Goal: Communication & Community: Answer question/provide support

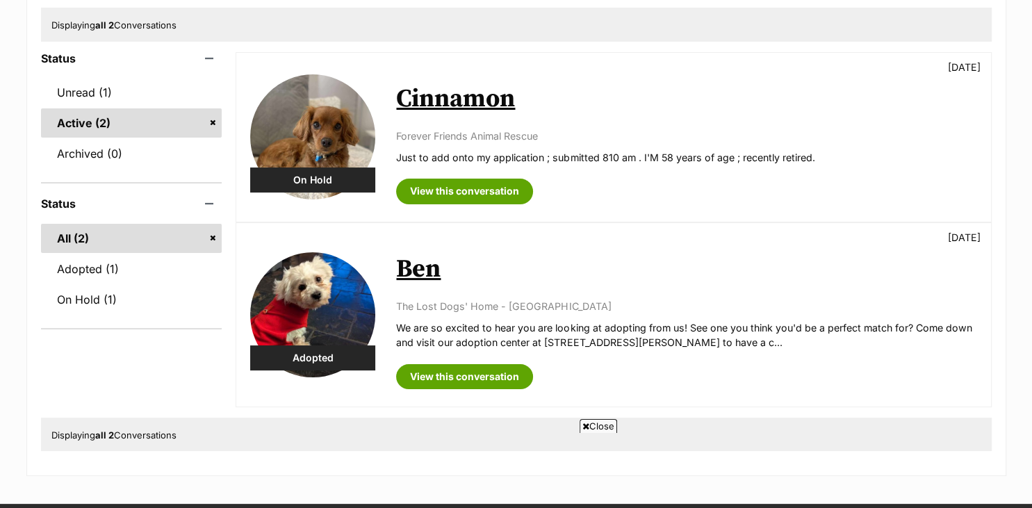
scroll to position [220, 0]
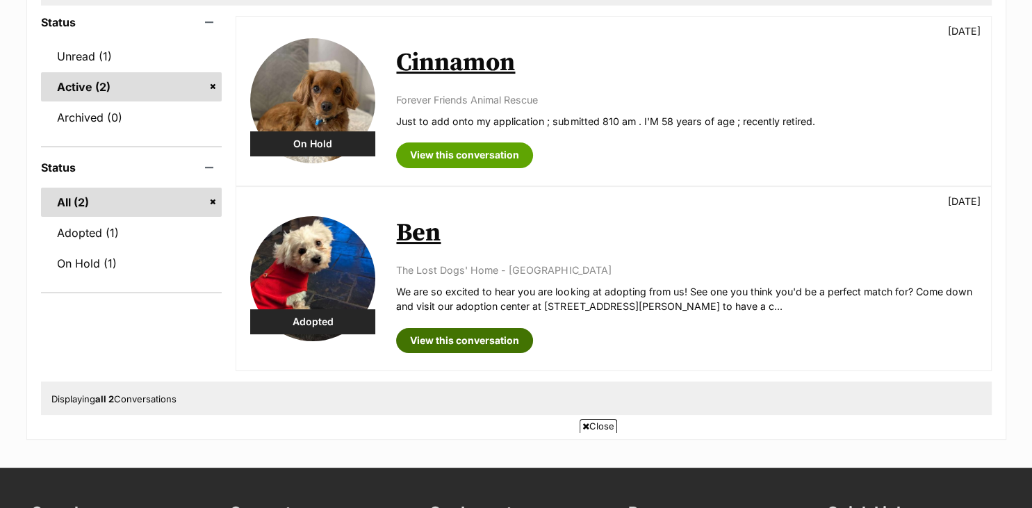
click at [434, 328] on link "View this conversation" at bounding box center [464, 340] width 137 height 25
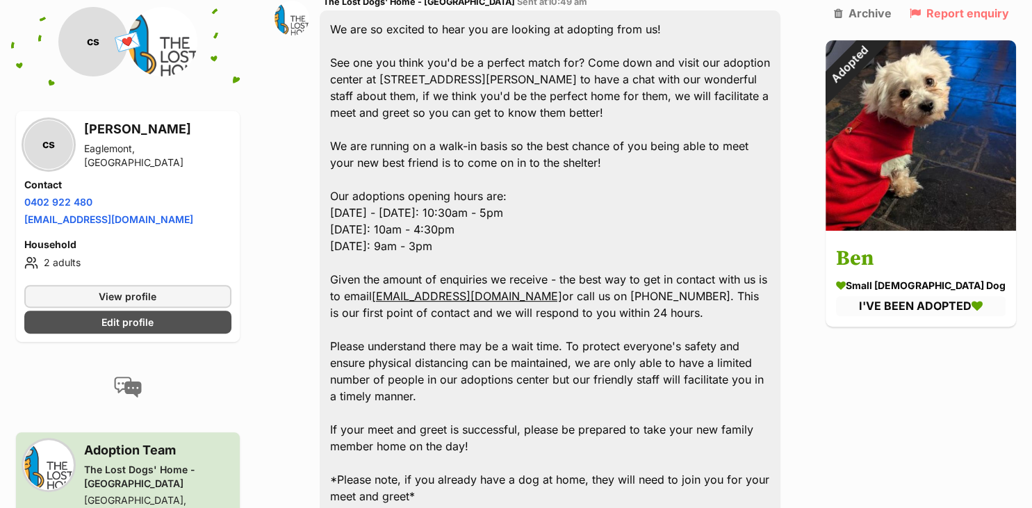
scroll to position [513, 0]
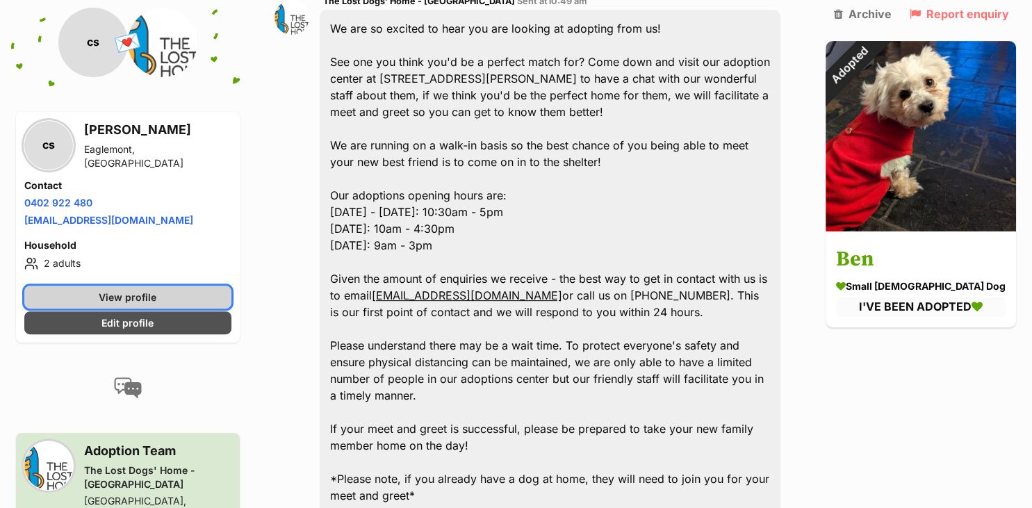
click at [96, 295] on link "View profile" at bounding box center [127, 296] width 207 height 23
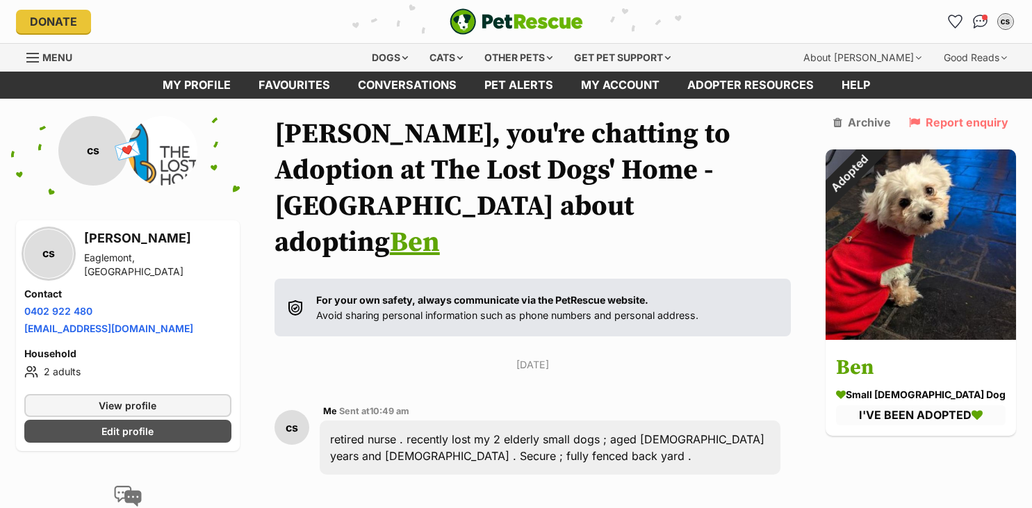
scroll to position [513, 0]
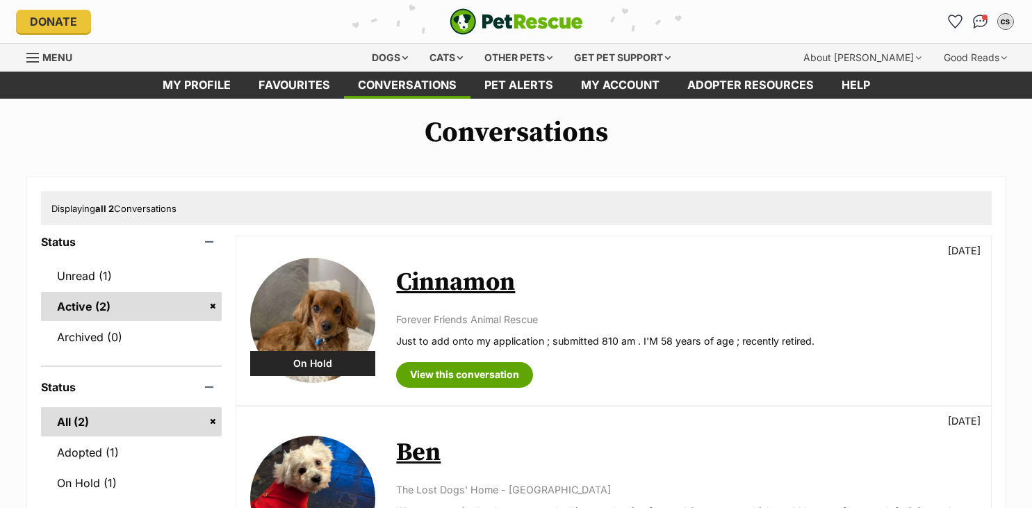
scroll to position [220, 0]
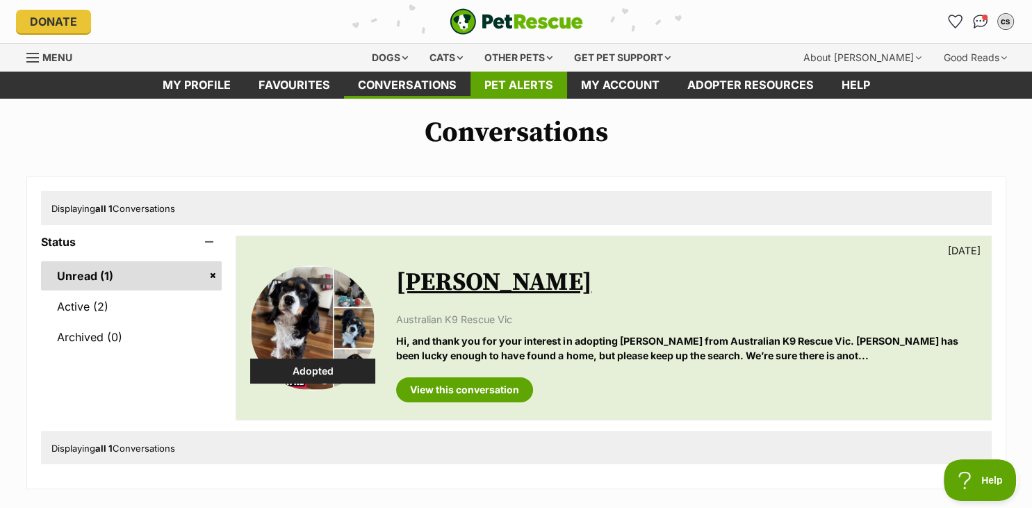
click at [507, 85] on link "Pet alerts" at bounding box center [519, 85] width 97 height 27
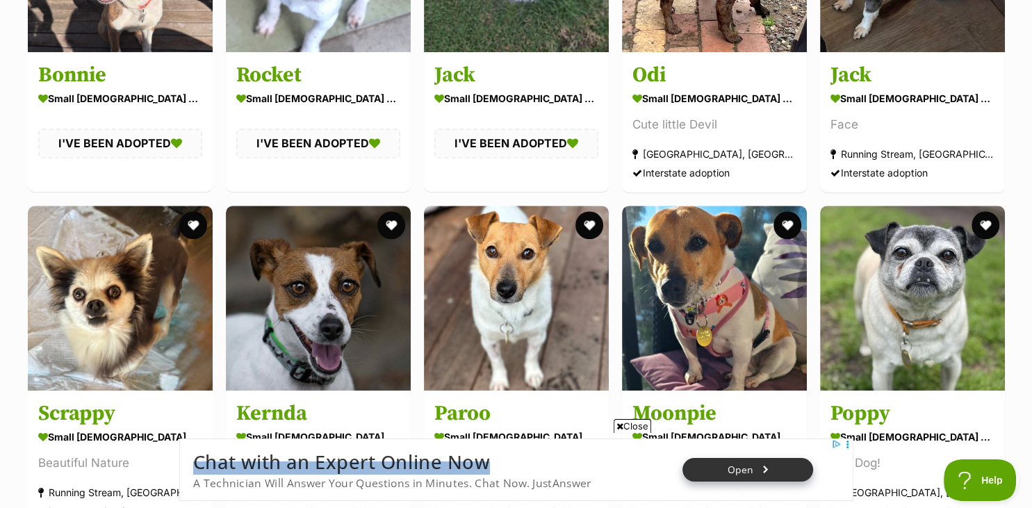
scroll to position [1145, 0]
